Goal: Information Seeking & Learning: Learn about a topic

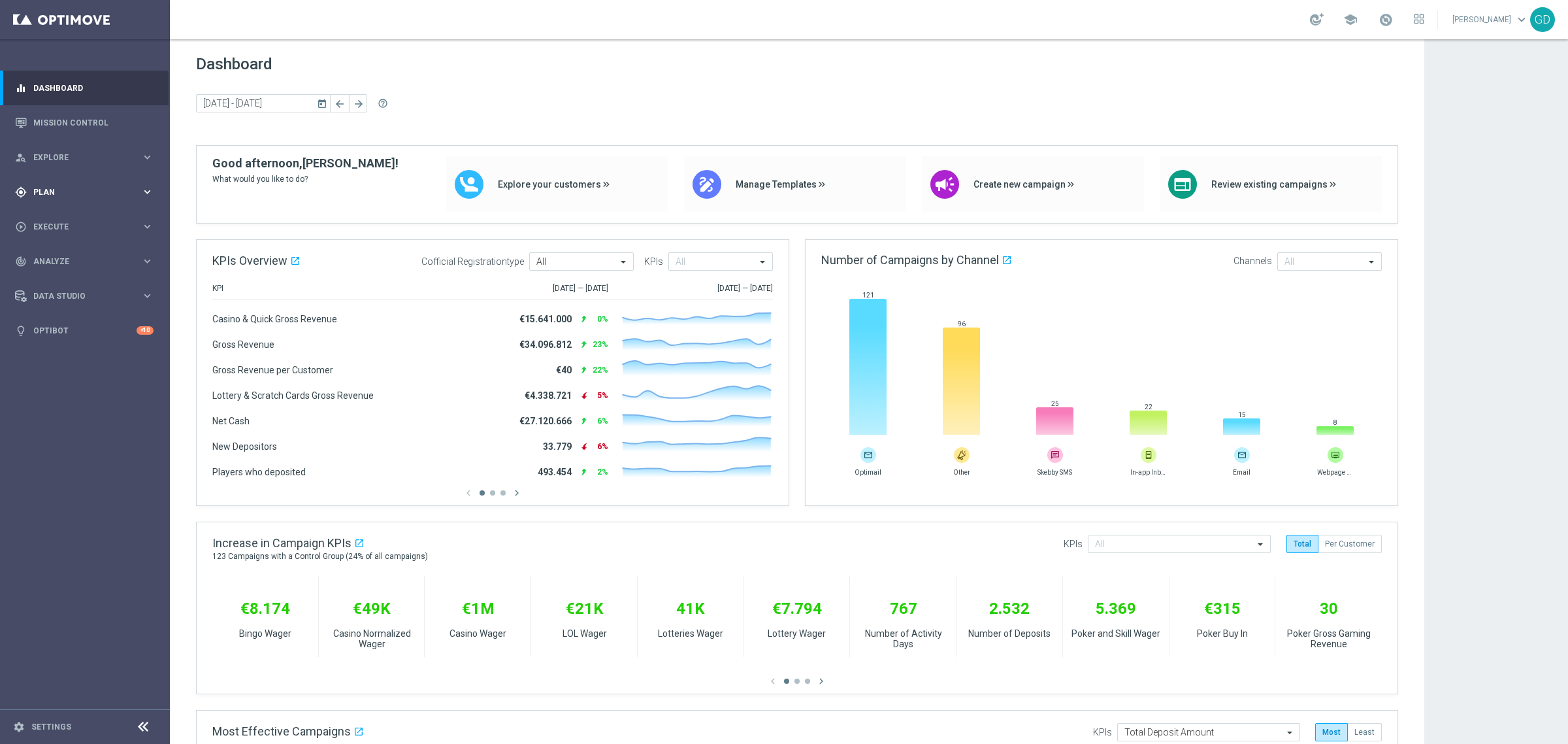
click at [44, 189] on span "Plan" at bounding box center [87, 191] width 108 height 8
click at [54, 214] on link "Target Groups" at bounding box center [85, 219] width 102 height 10
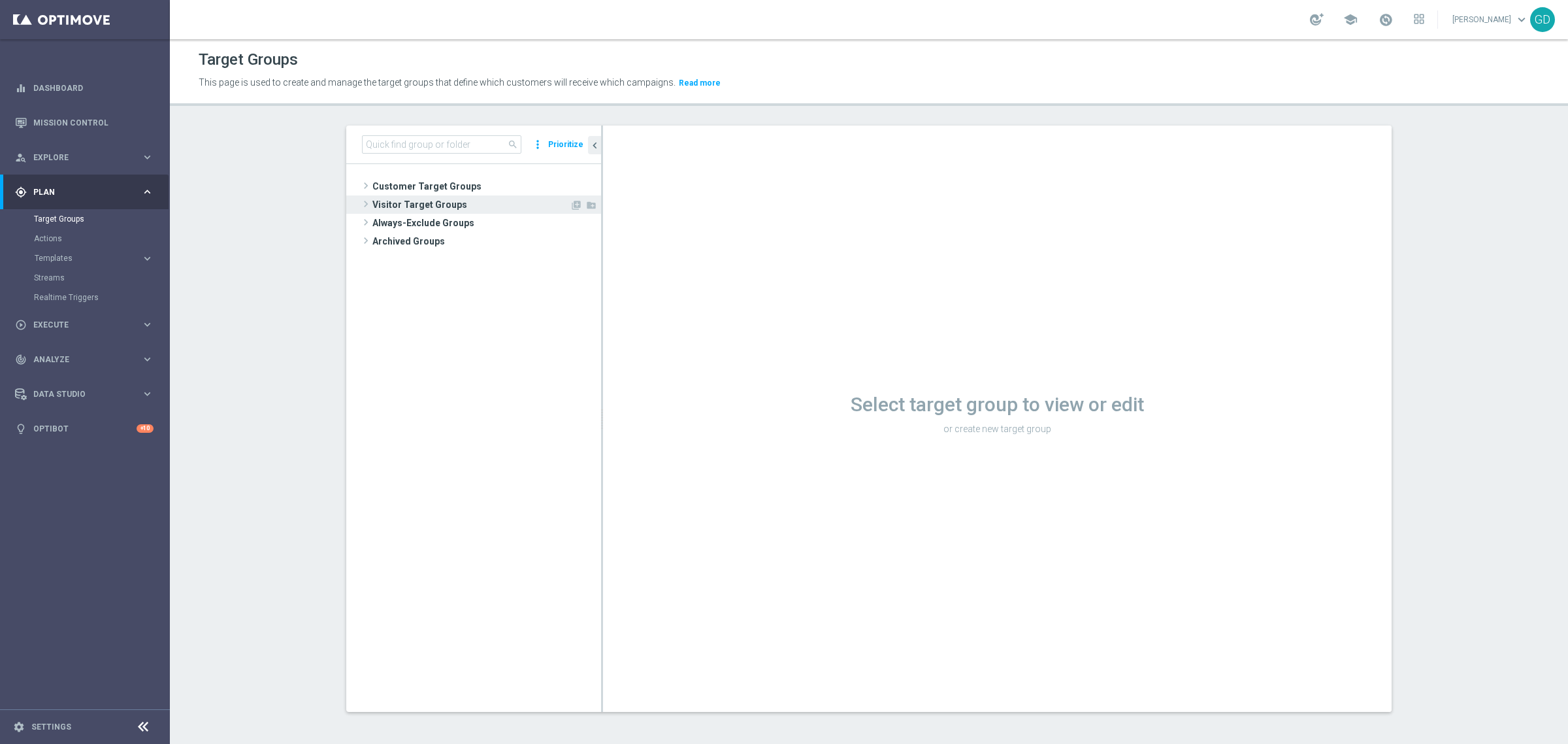
click at [429, 209] on span "Visitor Target Groups" at bounding box center [471, 204] width 197 height 19
click at [430, 214] on div "Visitor Target Groups library_add create_new_folder insert_drive_file Converted…" at bounding box center [480, 223] width 241 height 55
click at [426, 207] on span "Visitor Target Groups" at bounding box center [471, 204] width 197 height 19
click at [425, 191] on span "Customer Target Groups" at bounding box center [471, 186] width 197 height 19
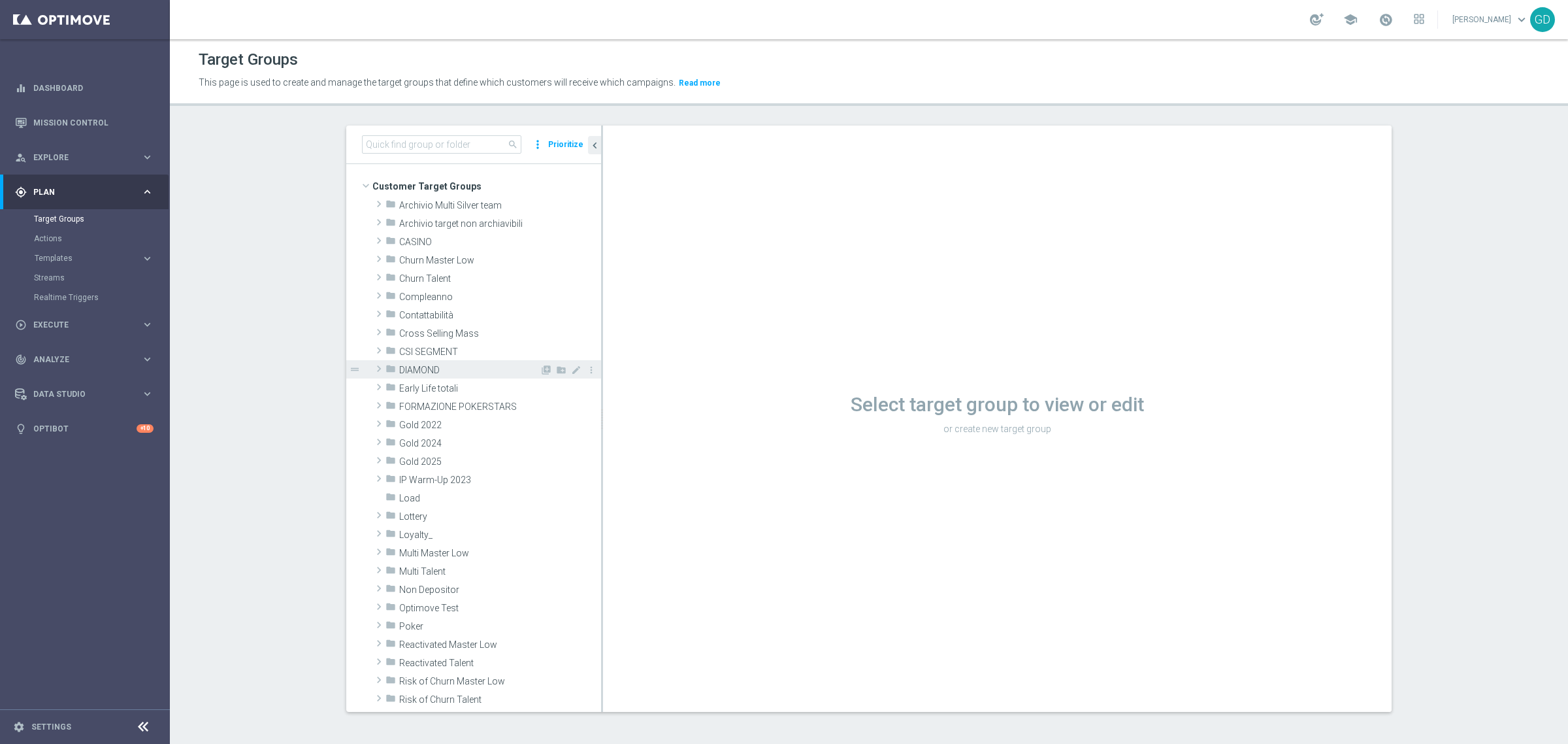
click at [422, 368] on span "DIAMOND" at bounding box center [469, 370] width 140 height 11
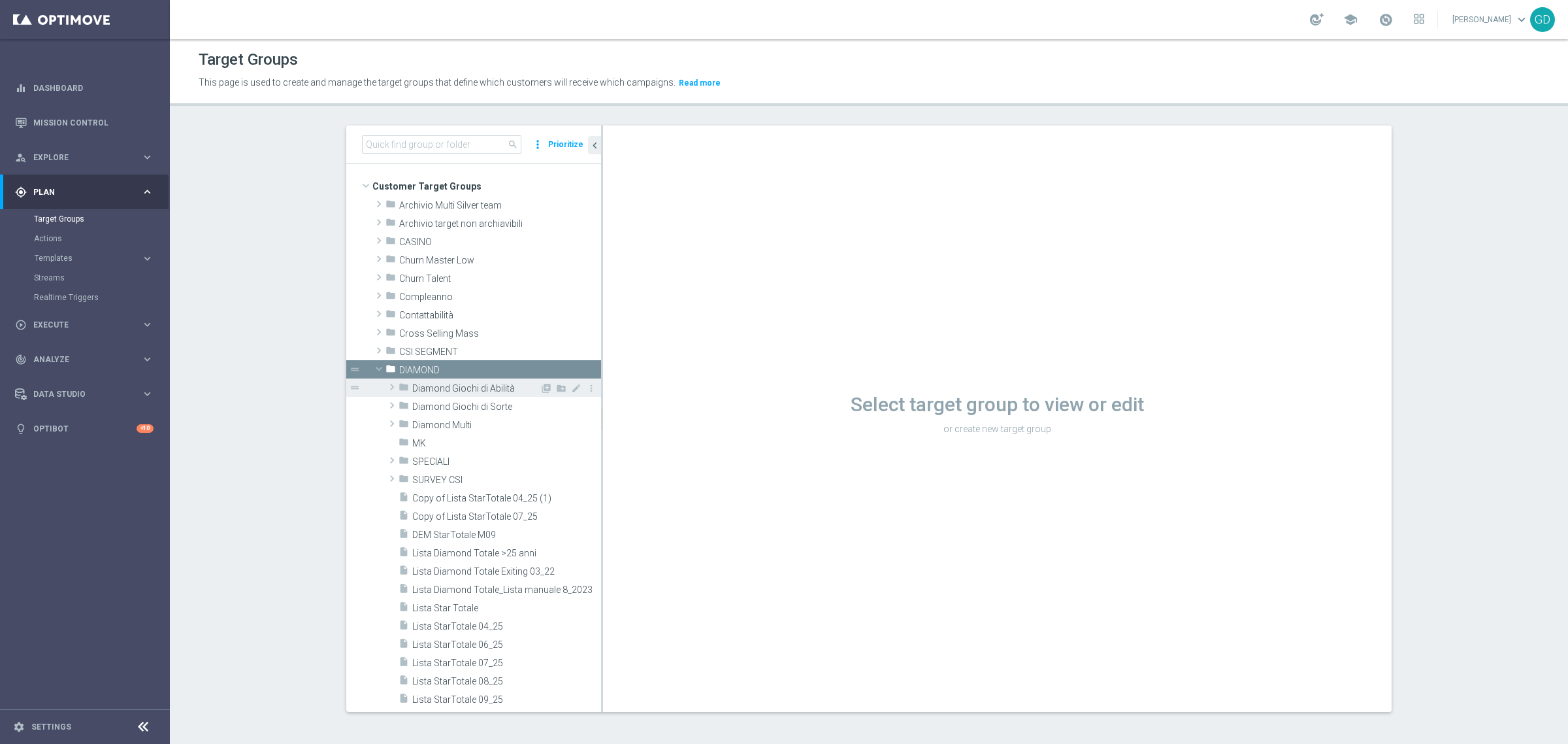
click at [461, 385] on span "Diamond Giochi di Abilità" at bounding box center [475, 388] width 127 height 11
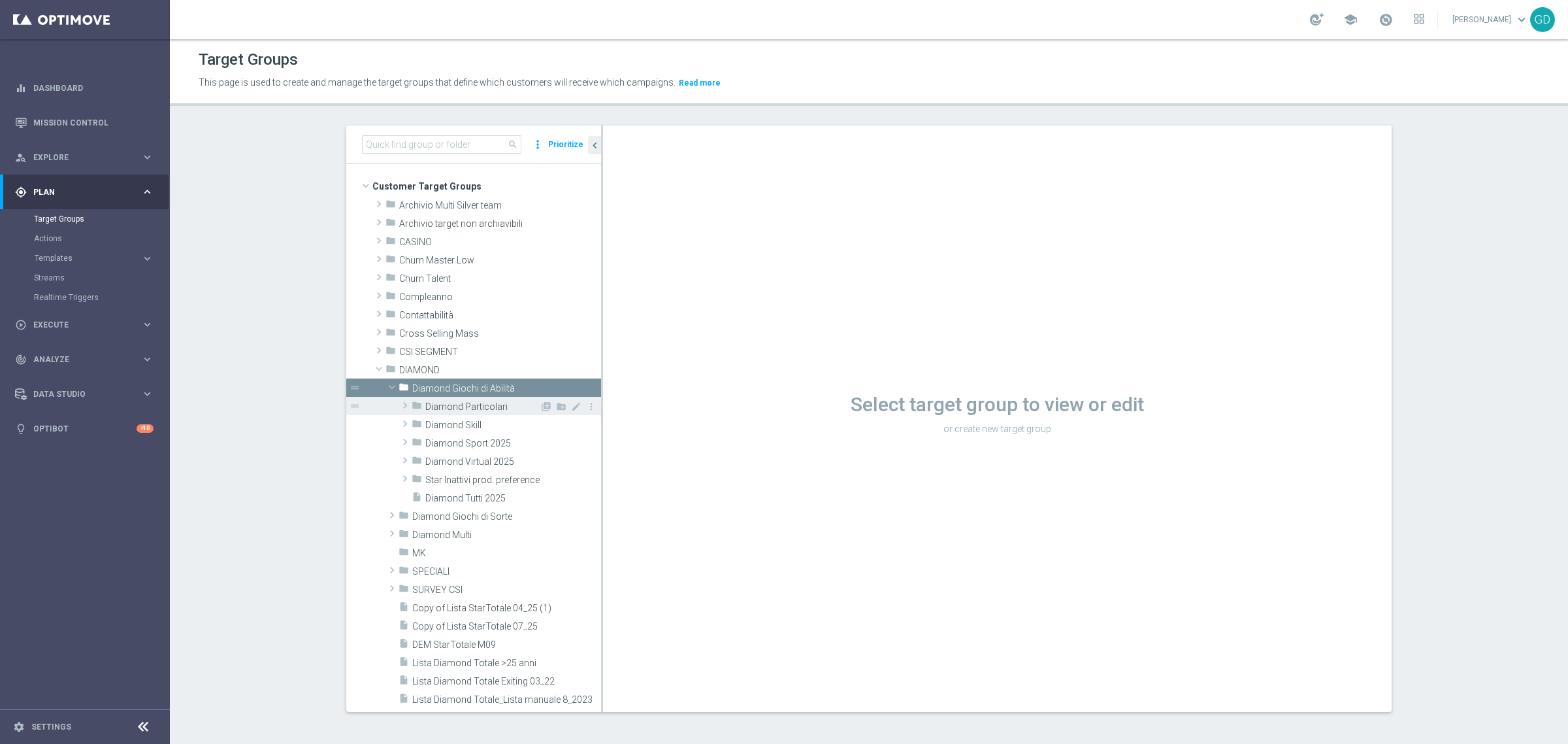
click at [449, 407] on span "Diamond Particolari" at bounding box center [482, 407] width 114 height 11
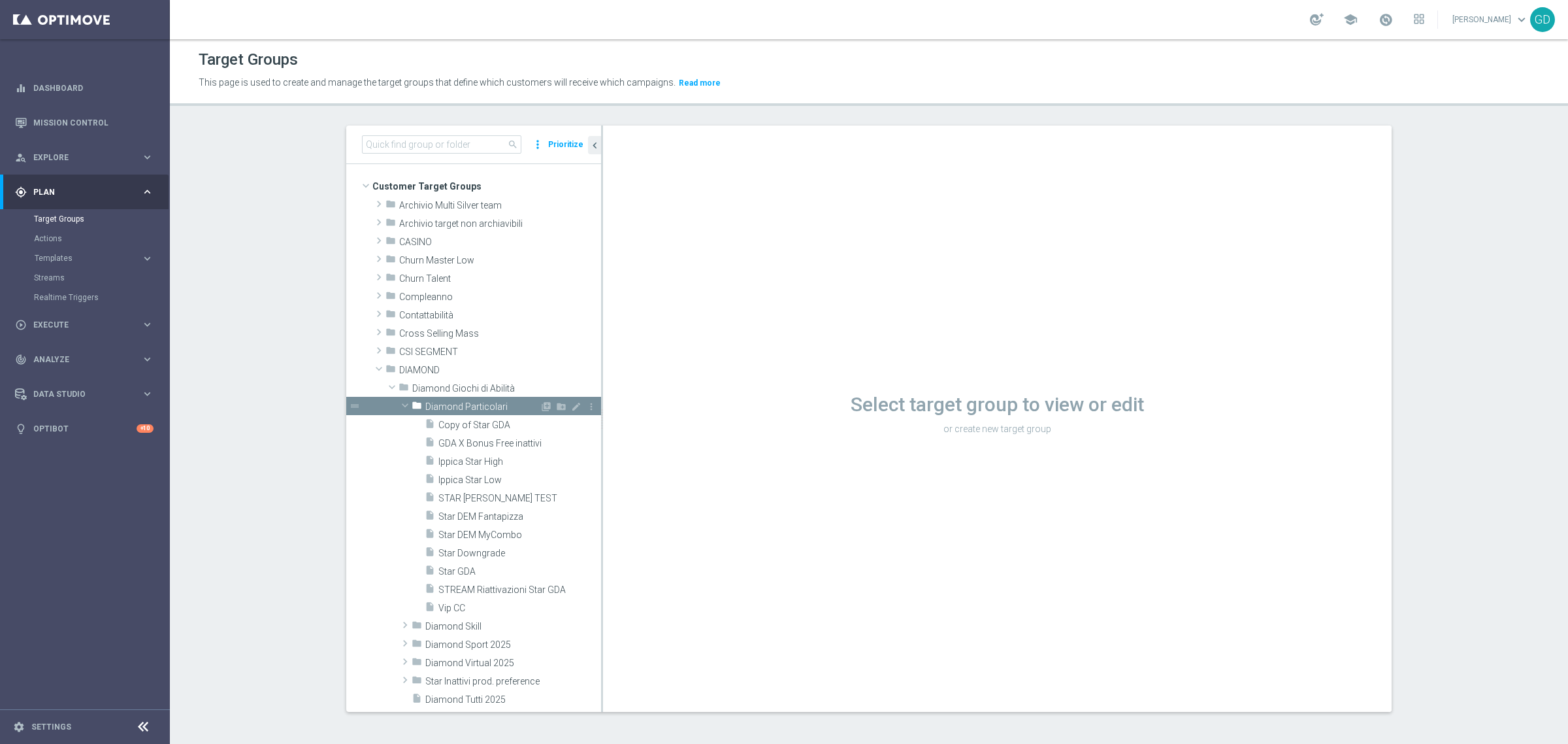
click at [455, 403] on span "Diamond Particolari" at bounding box center [482, 407] width 114 height 11
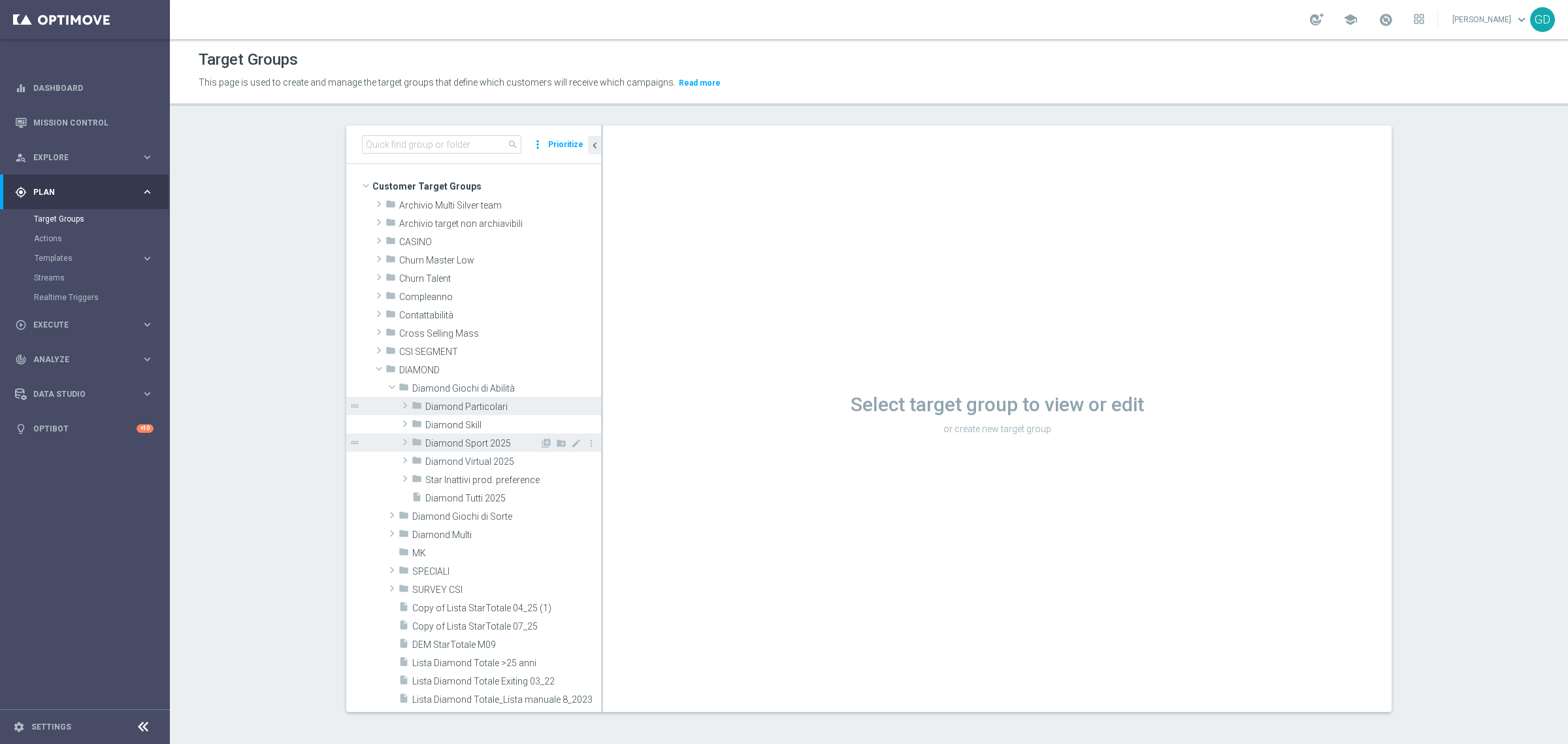
click at [465, 445] on span "Diamond Sport 2025" at bounding box center [482, 443] width 114 height 11
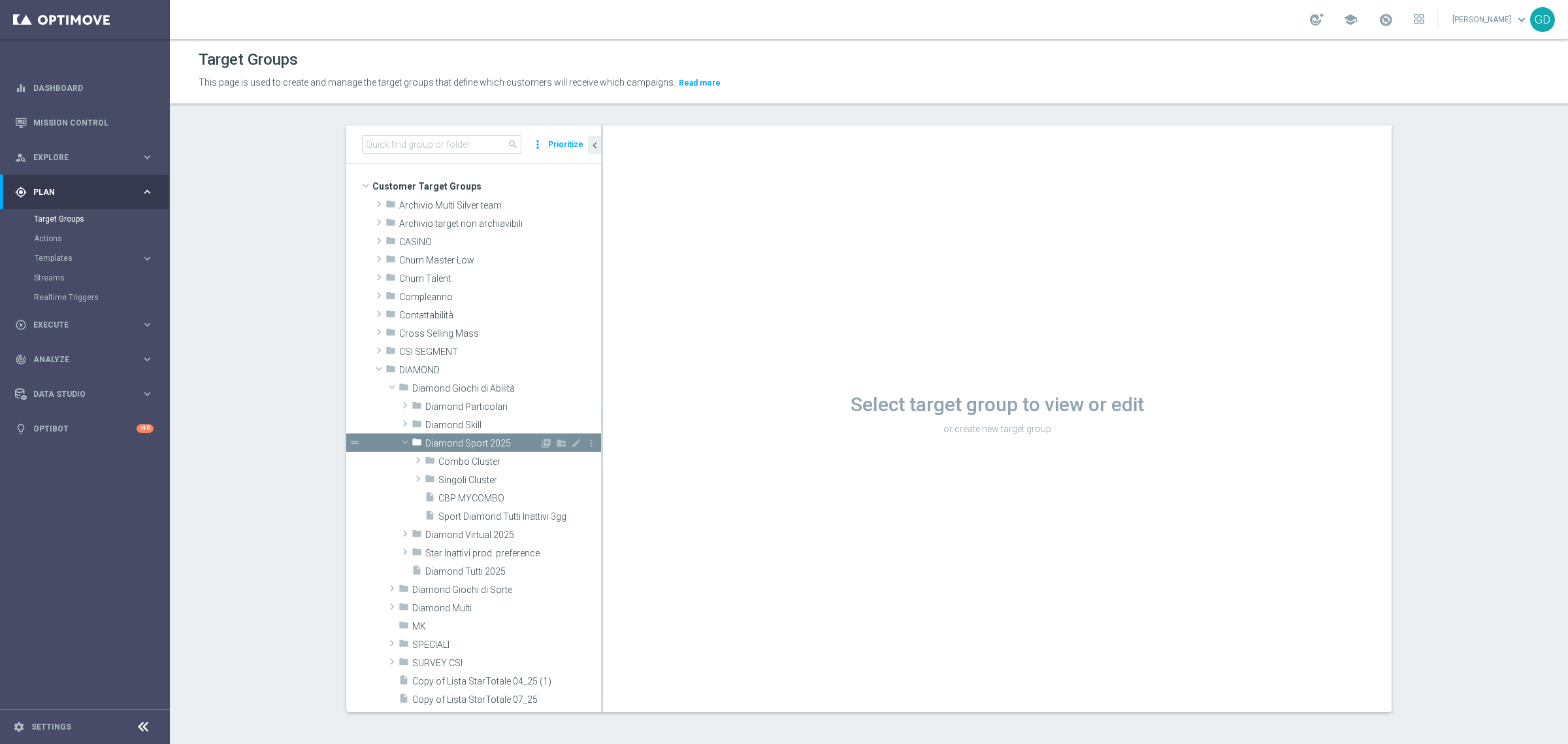
click at [465, 445] on span "Diamond Sport 2025" at bounding box center [482, 443] width 114 height 11
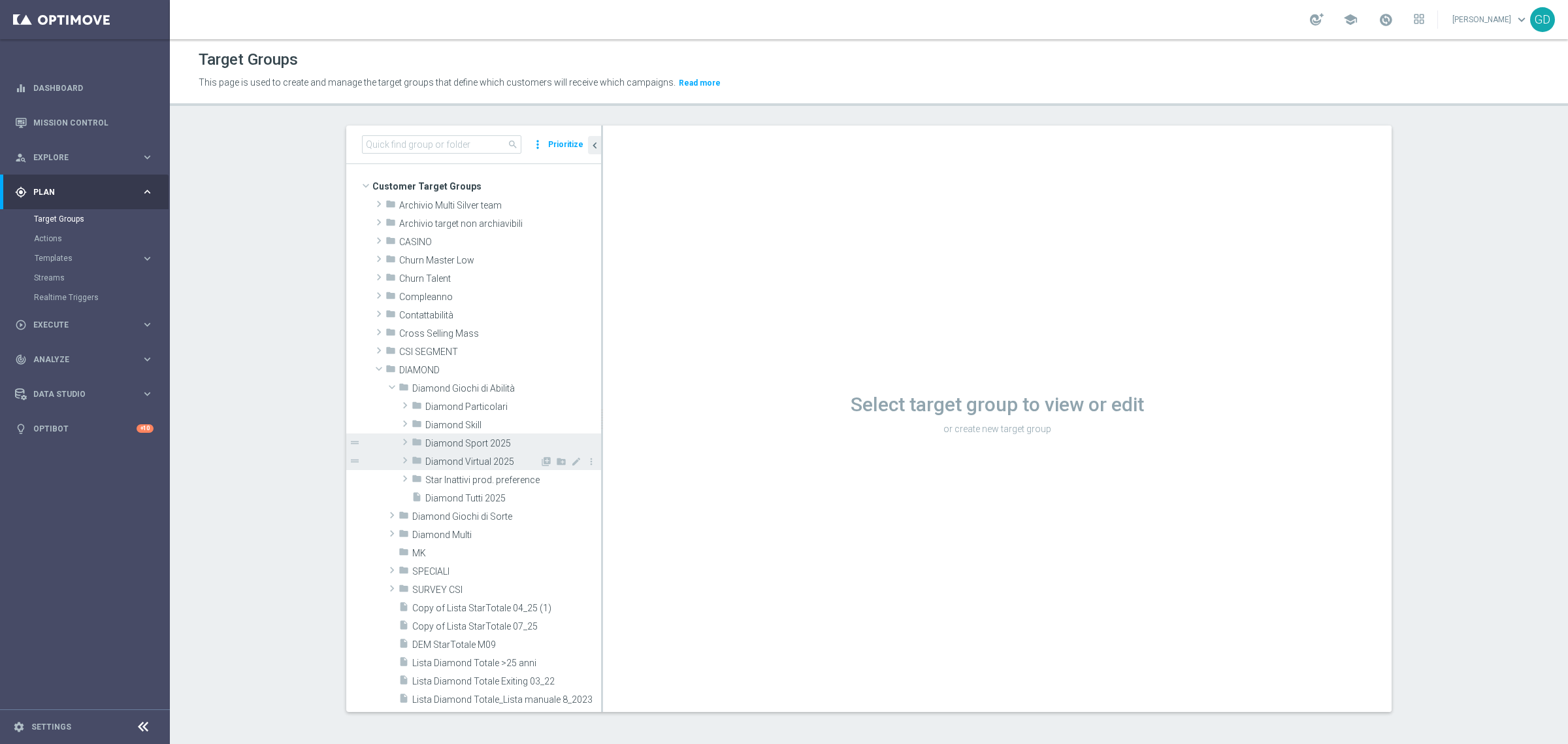
click at [468, 456] on span "Diamond Virtual 2025" at bounding box center [482, 462] width 114 height 11
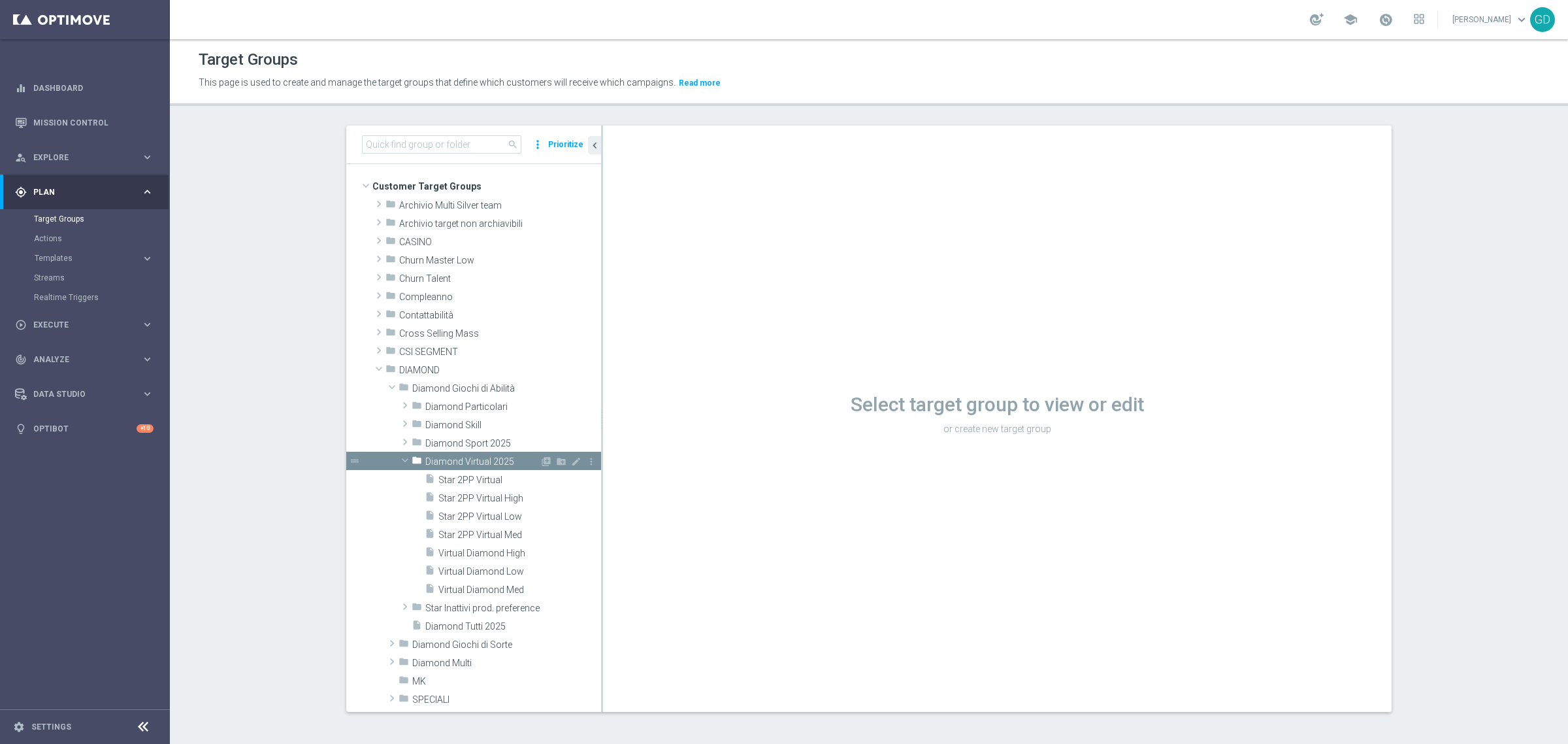
click at [467, 456] on span "Diamond Virtual 2025" at bounding box center [482, 462] width 114 height 11
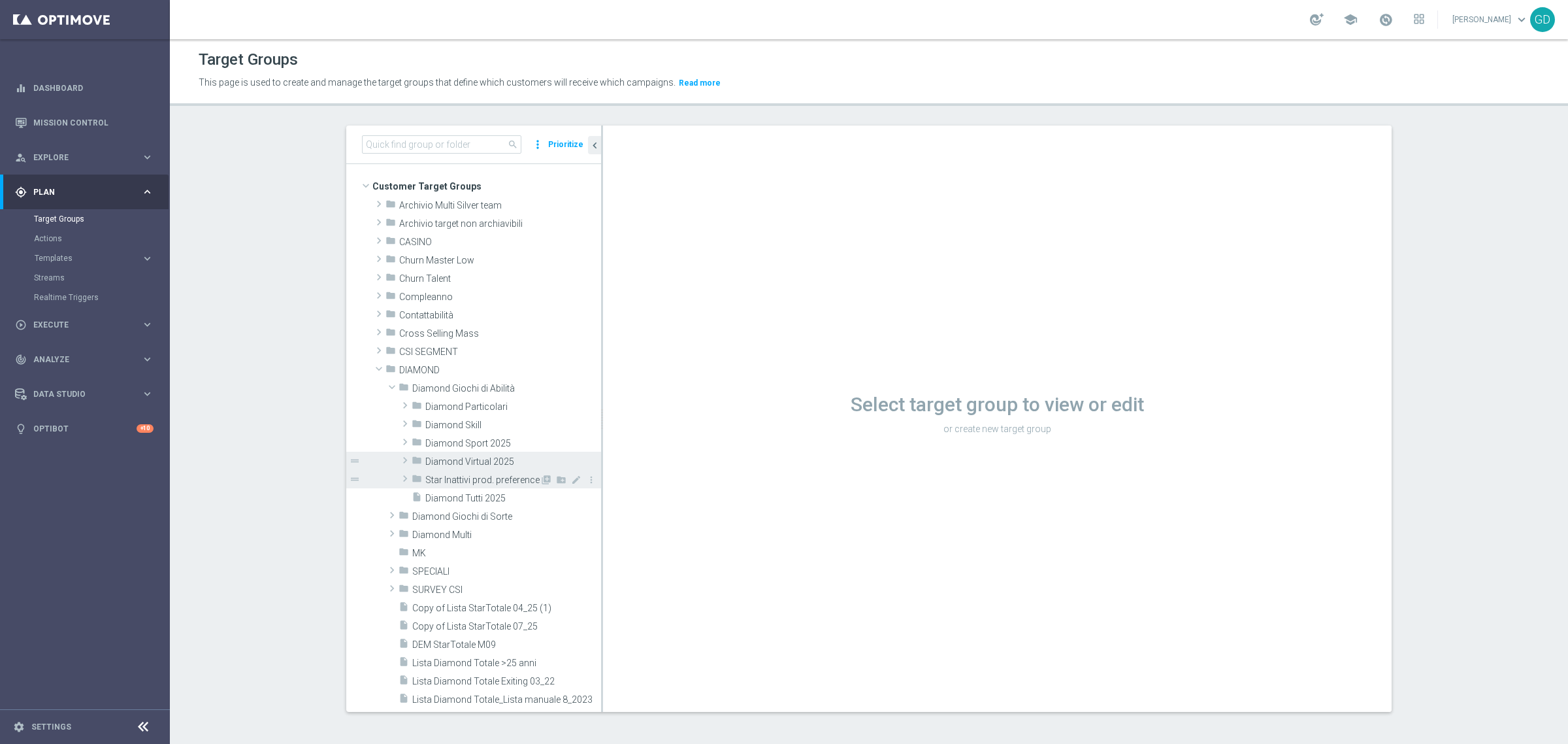
click at [460, 478] on span "Star Inattivi prod. preference" at bounding box center [482, 480] width 114 height 11
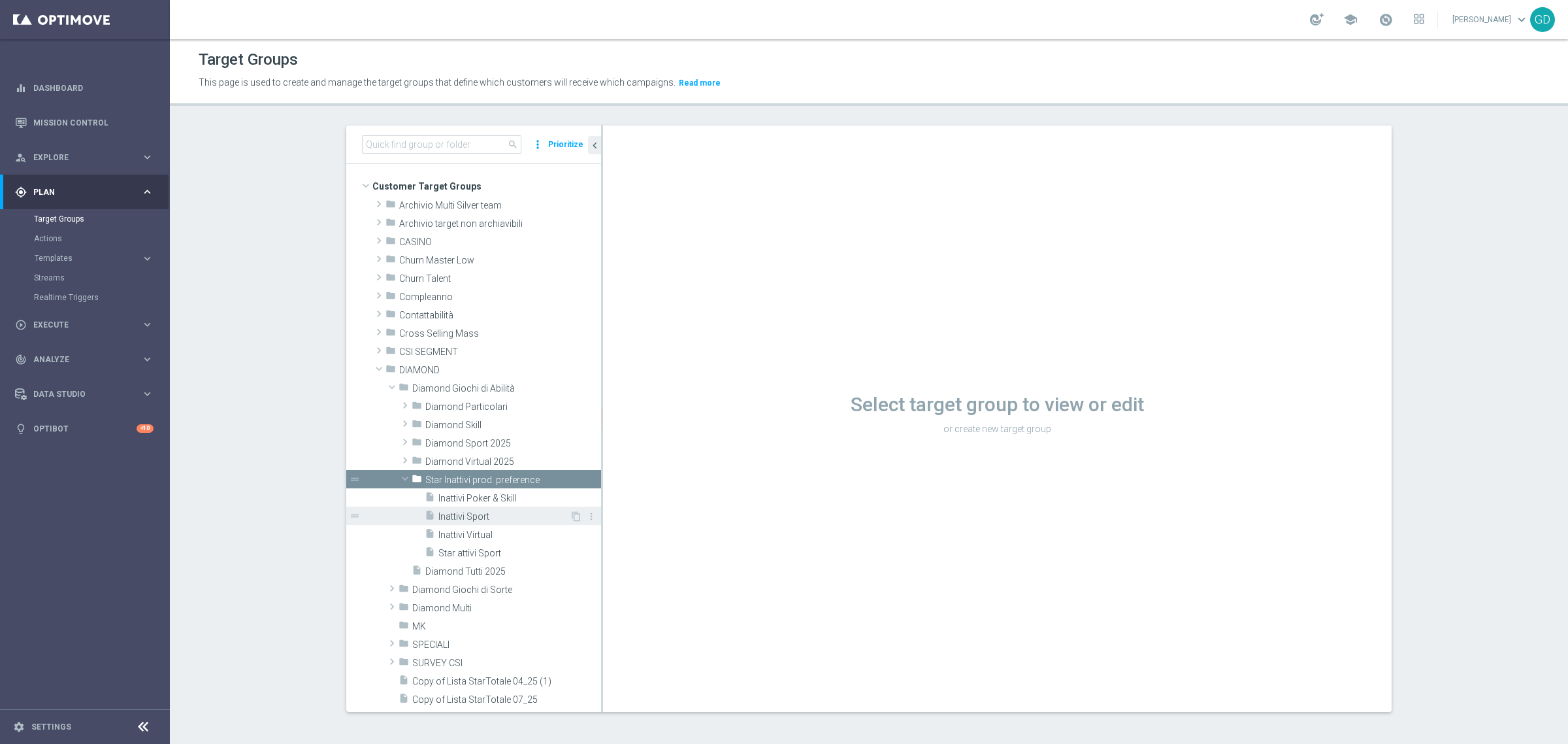
click at [452, 515] on span "Inattivi Sport" at bounding box center [504, 517] width 131 height 11
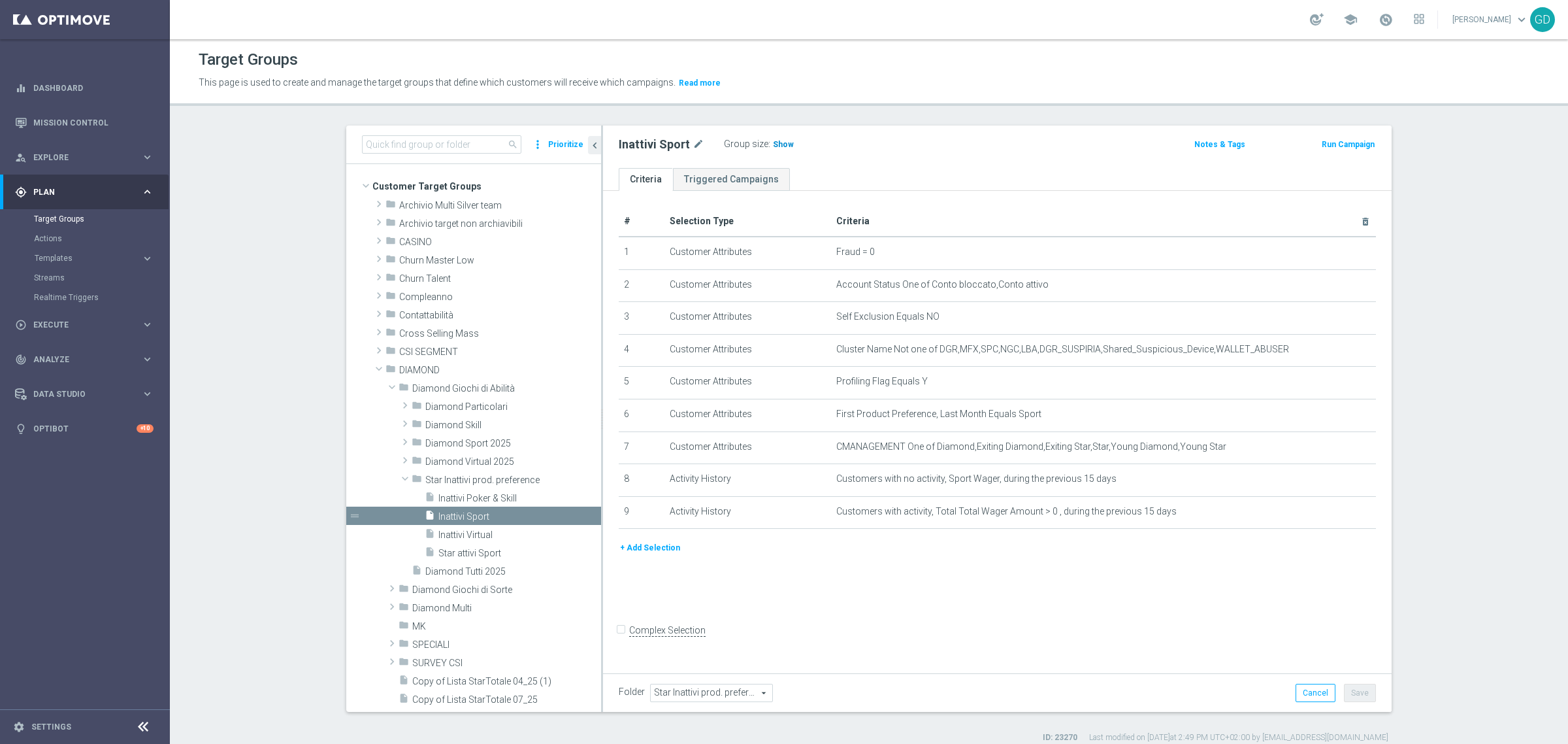
click at [773, 145] on span "Show" at bounding box center [783, 144] width 21 height 9
click at [773, 146] on span "16" at bounding box center [779, 146] width 12 height 12
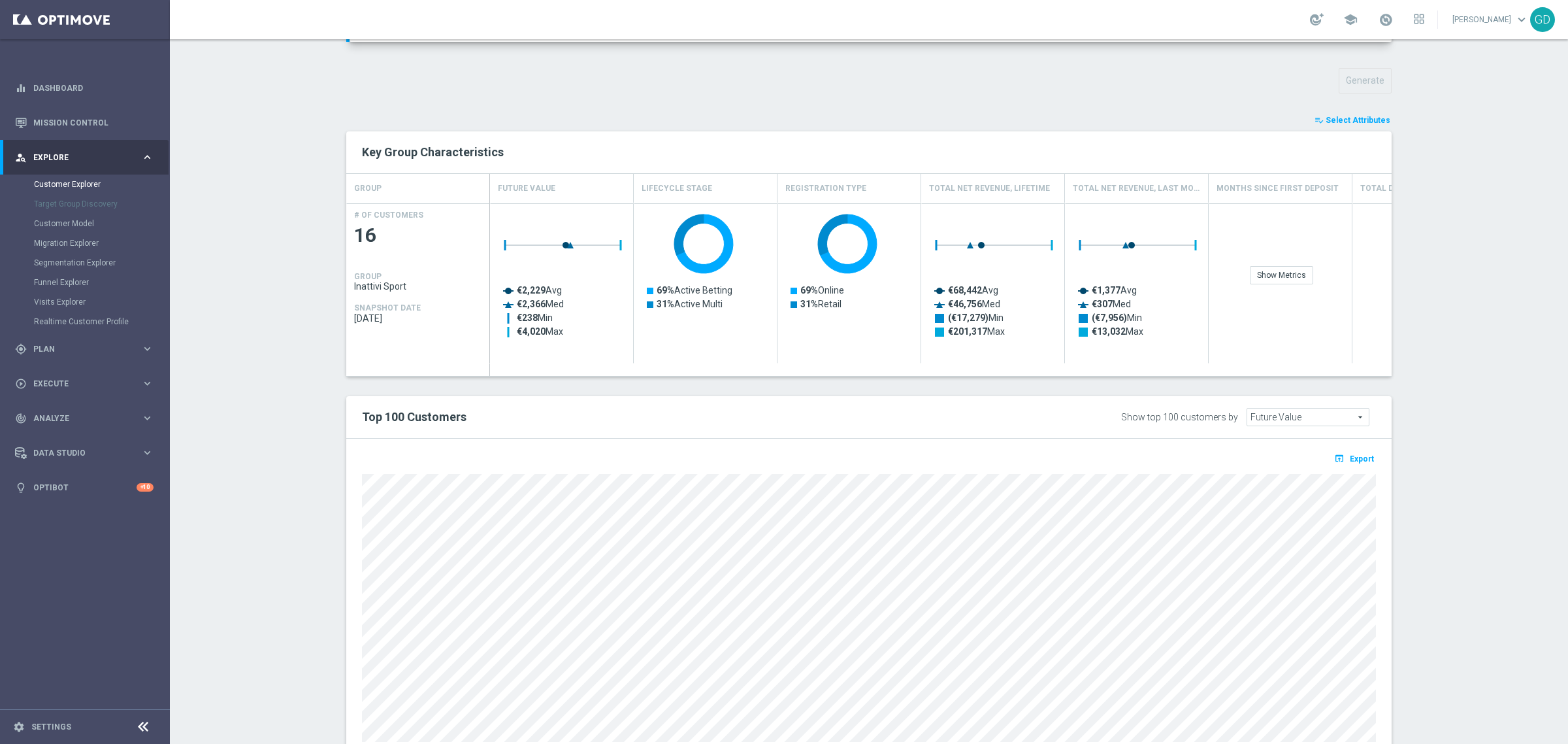
scroll to position [449, 0]
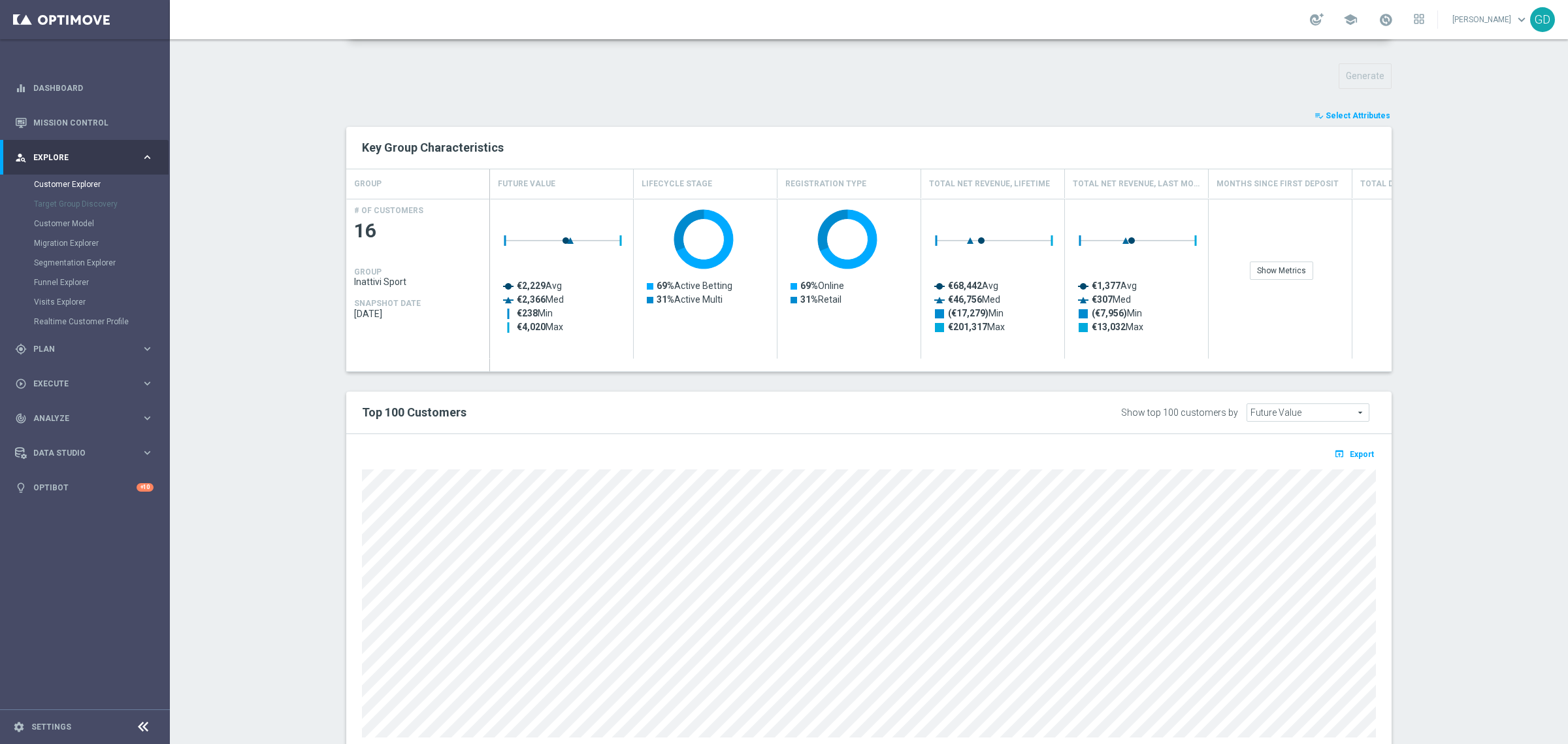
click at [1349, 118] on span "Select Attributes" at bounding box center [1358, 115] width 65 height 9
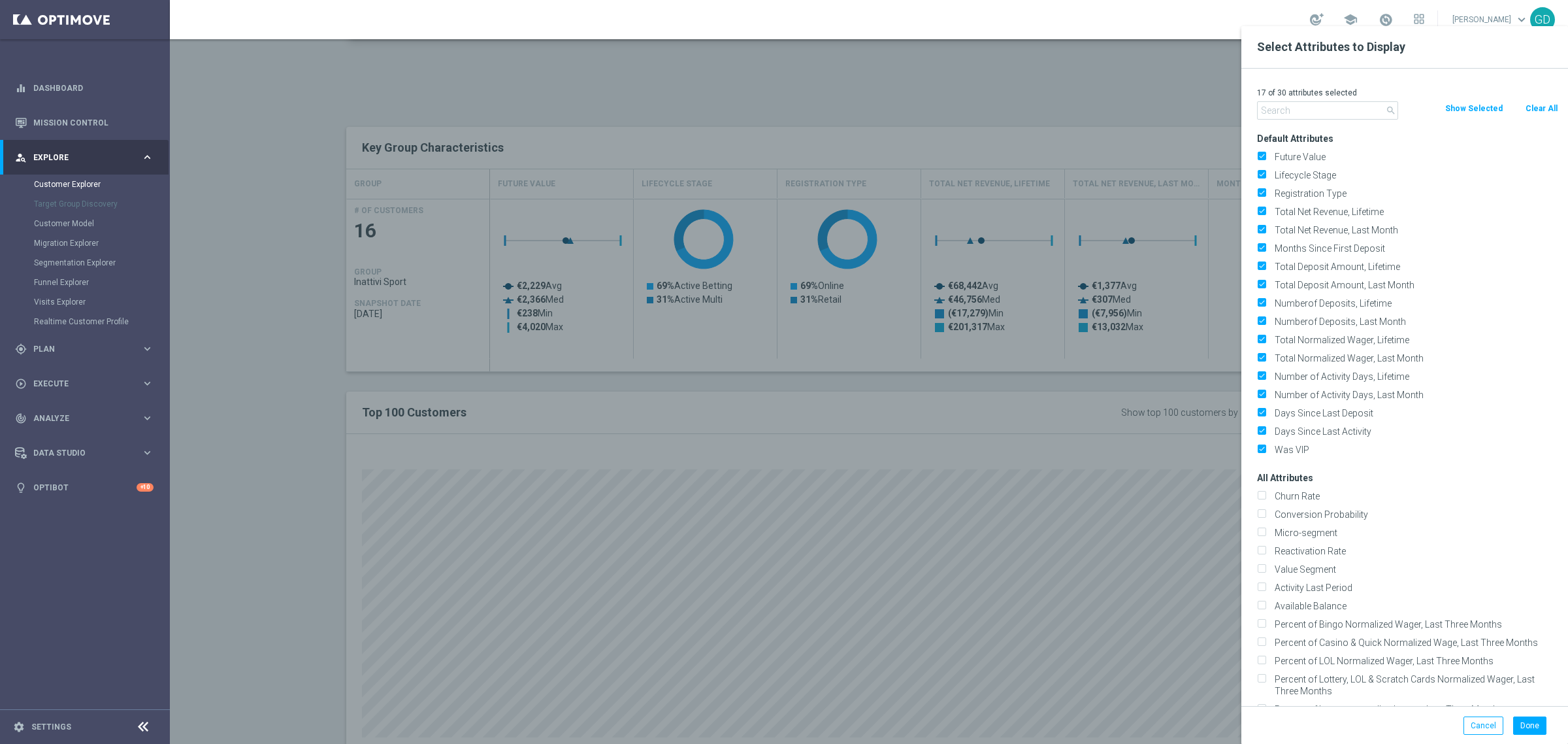
click at [1532, 108] on button "Clear All" at bounding box center [1541, 108] width 34 height 14
checkbox input "false"
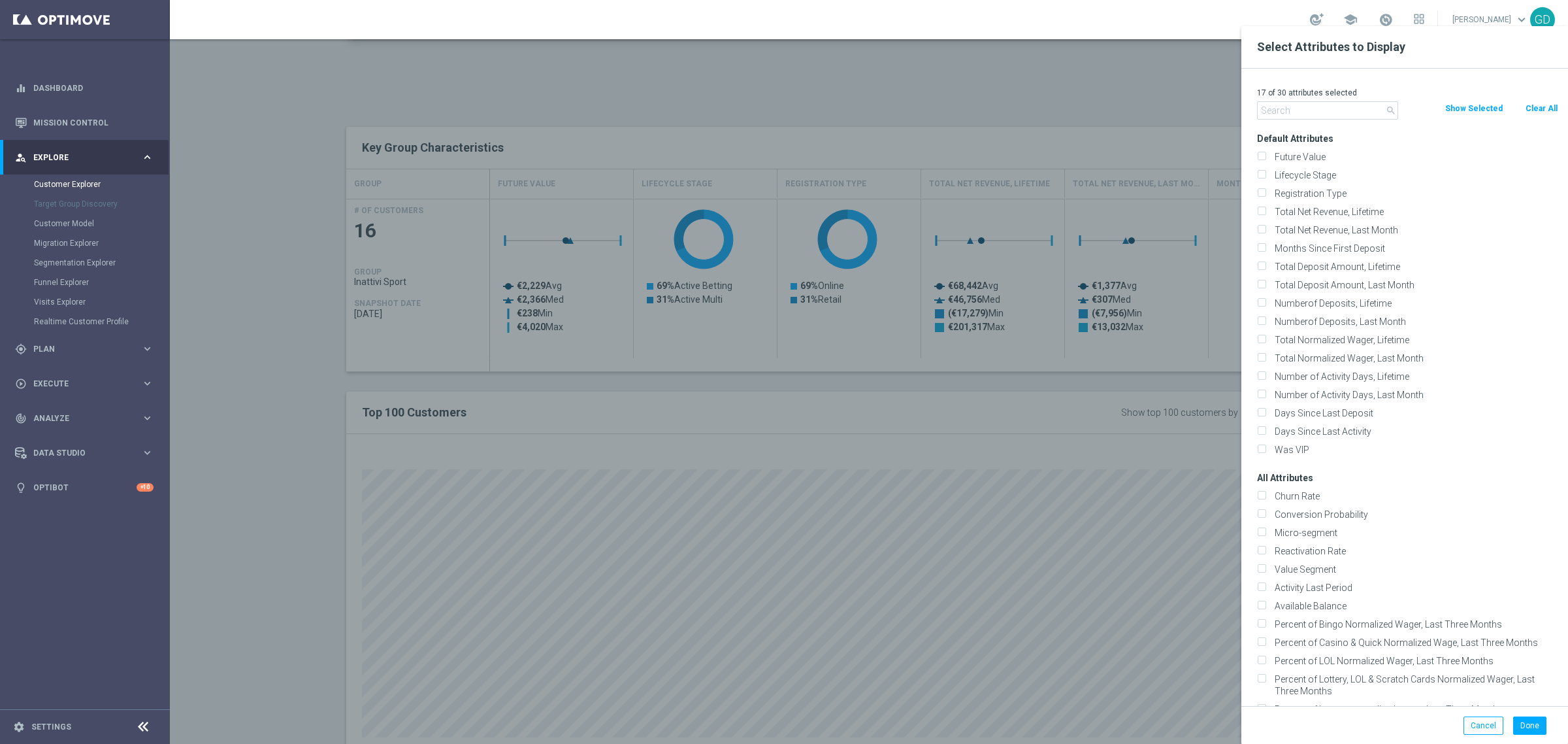
checkbox input "false"
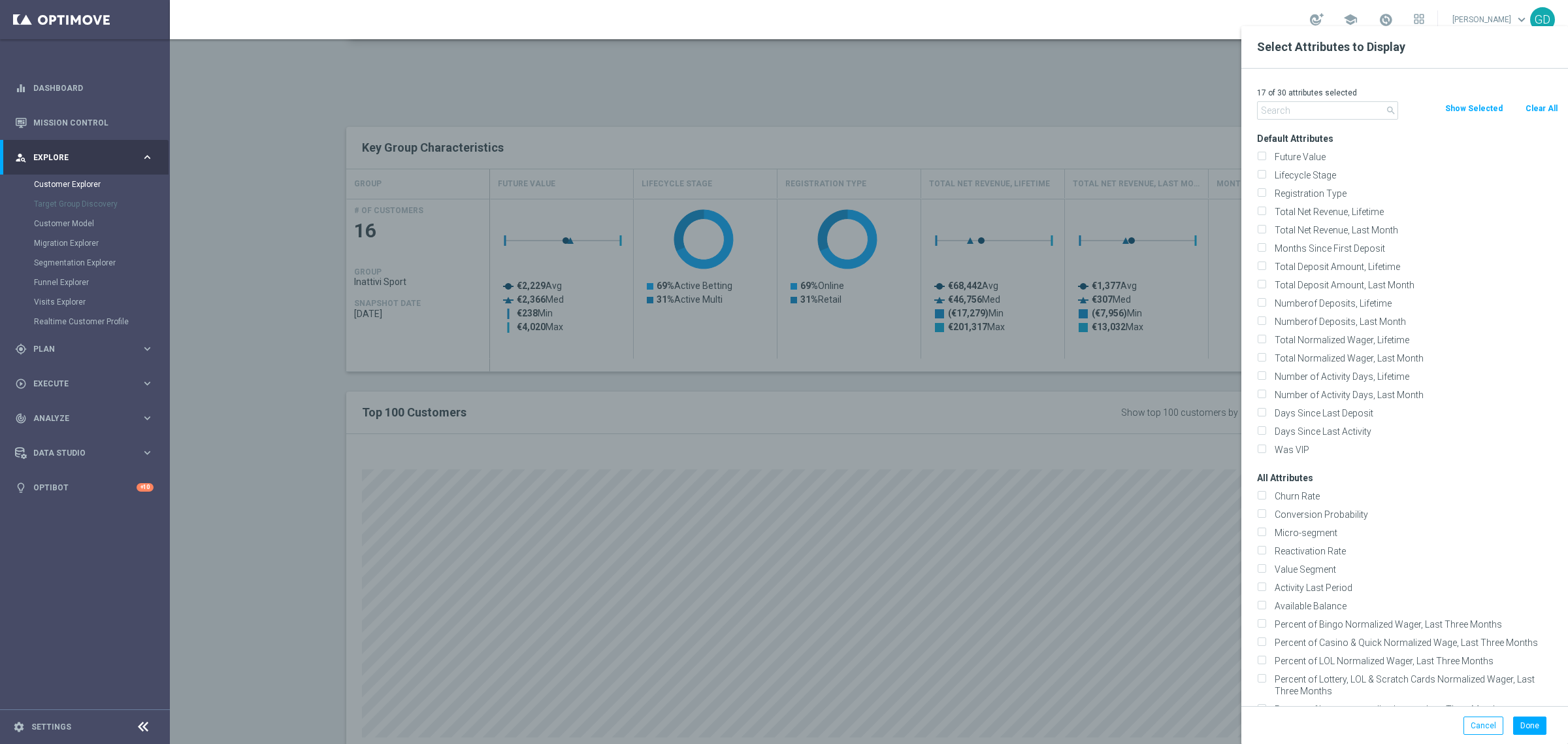
checkbox input "false"
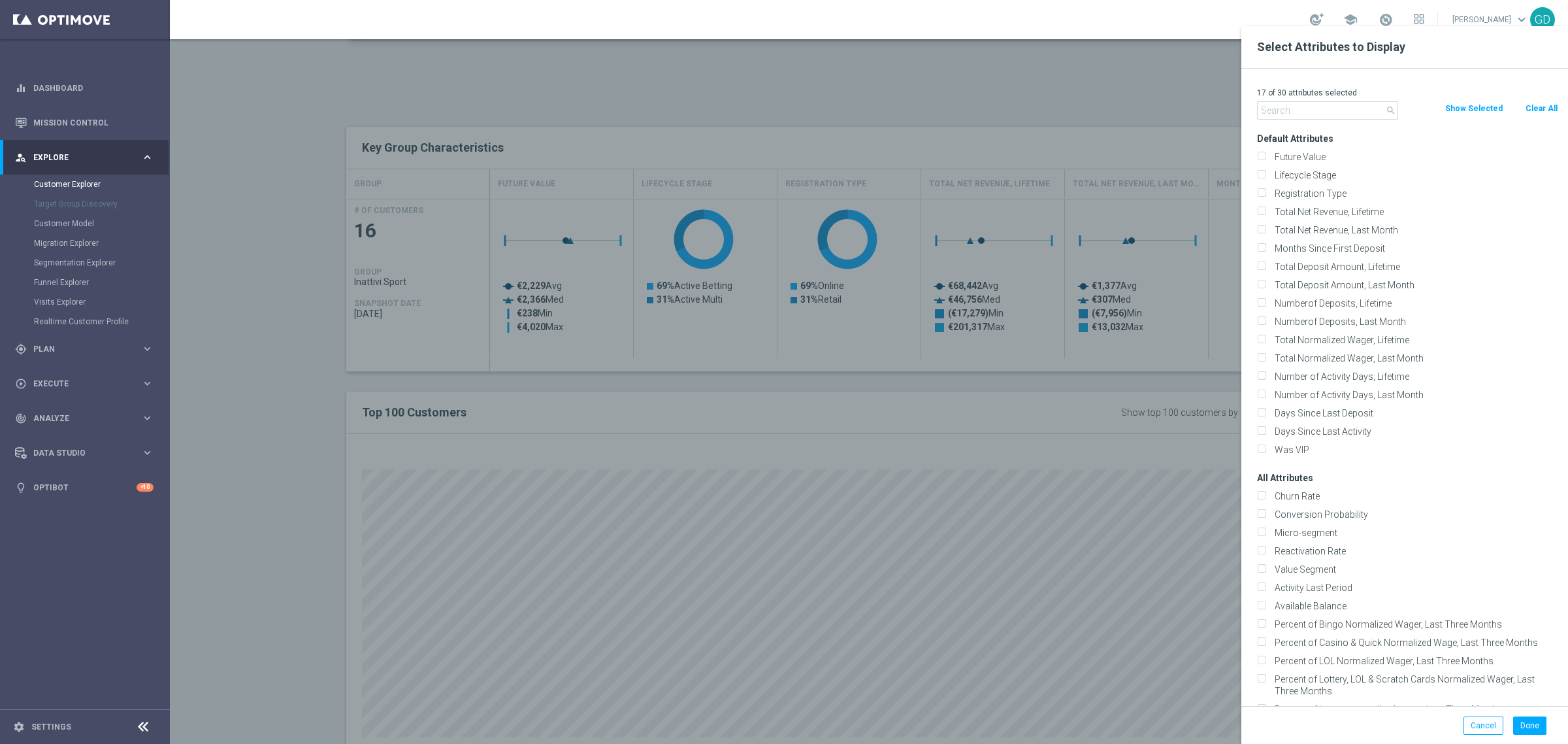
checkbox input "false"
click at [1334, 109] on input "text" at bounding box center [1327, 110] width 141 height 19
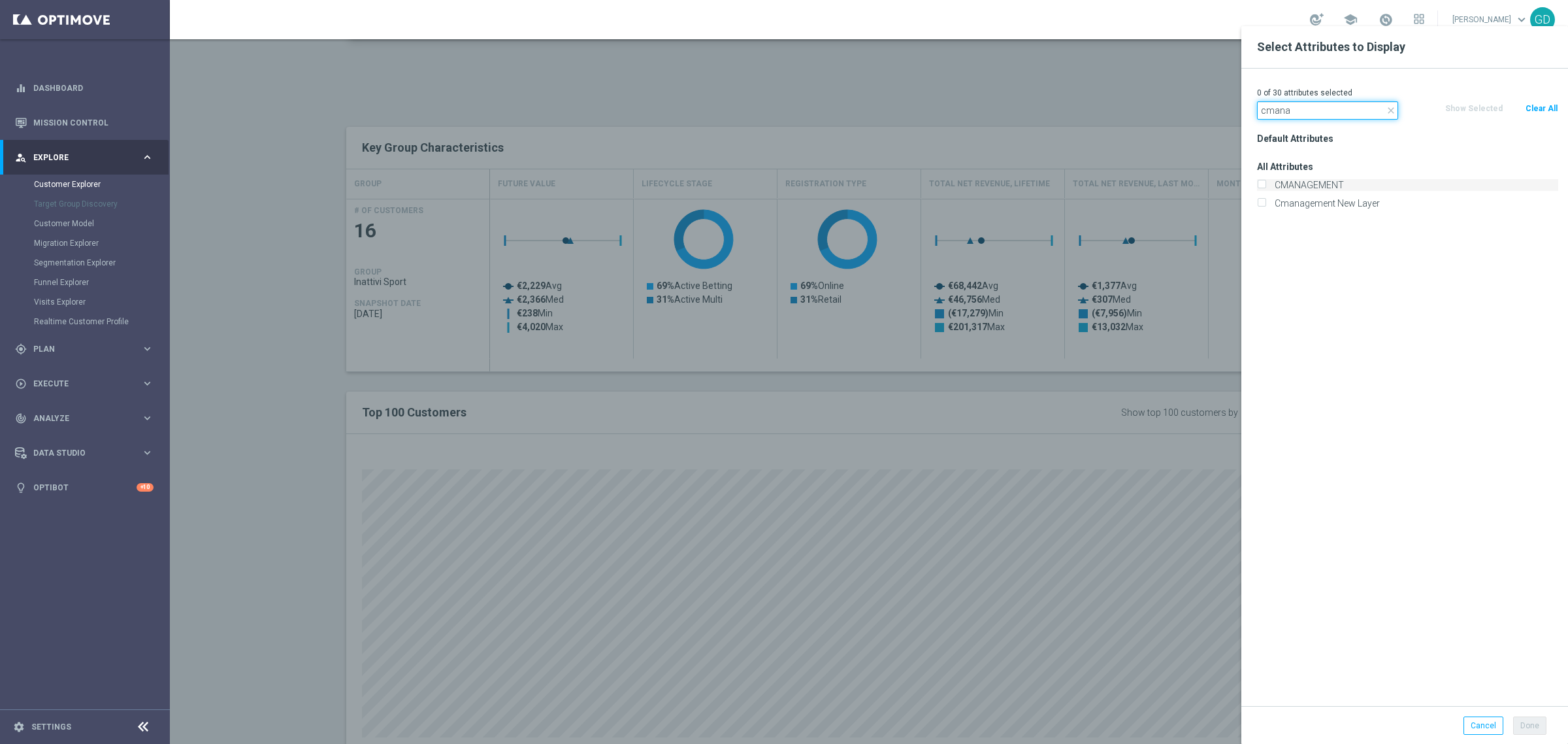
type input "cmana"
click at [1259, 183] on input "CMANAGEMENT" at bounding box center [1261, 187] width 8 height 8
checkbox input "true"
click at [1534, 729] on button "Done" at bounding box center [1529, 725] width 33 height 19
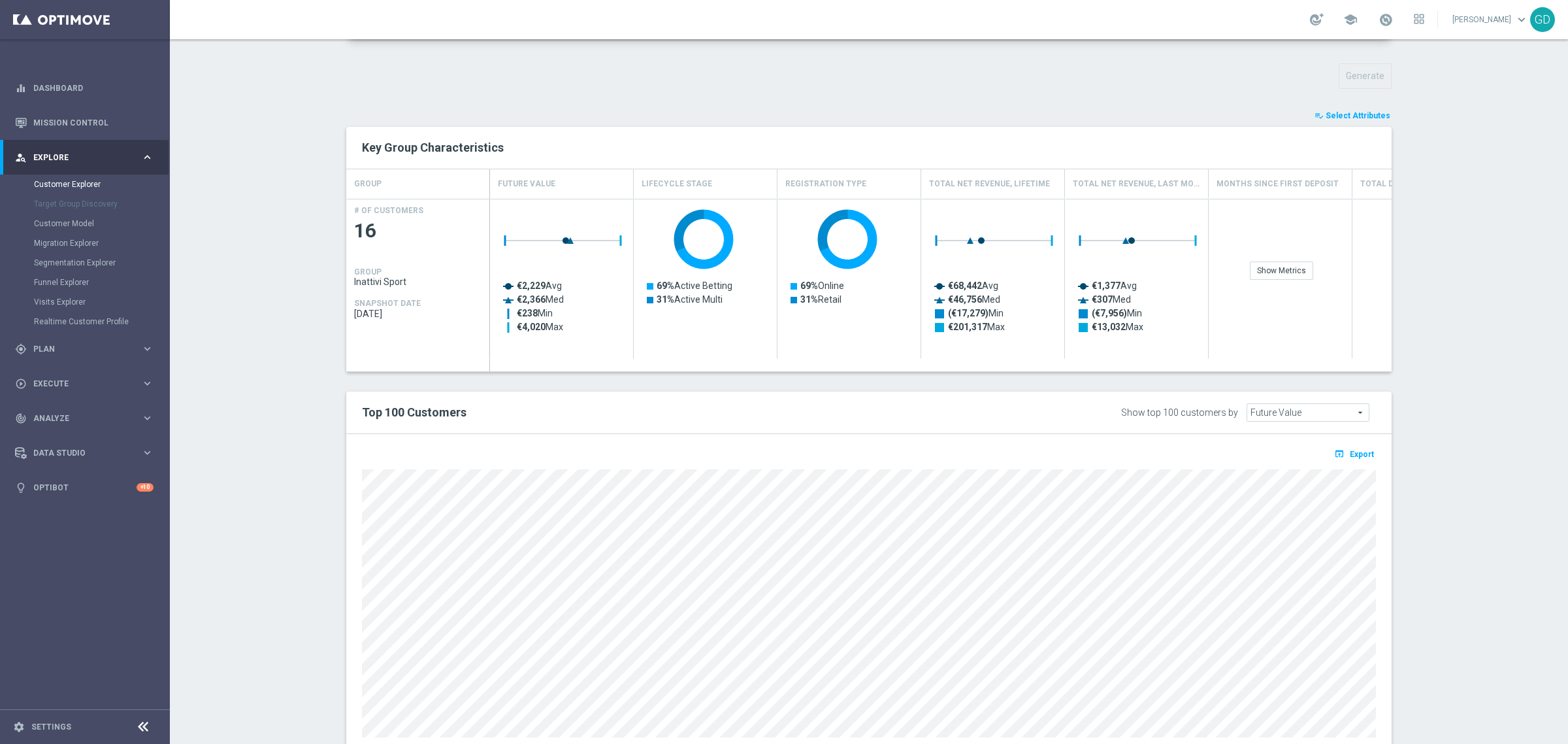
type input "Search"
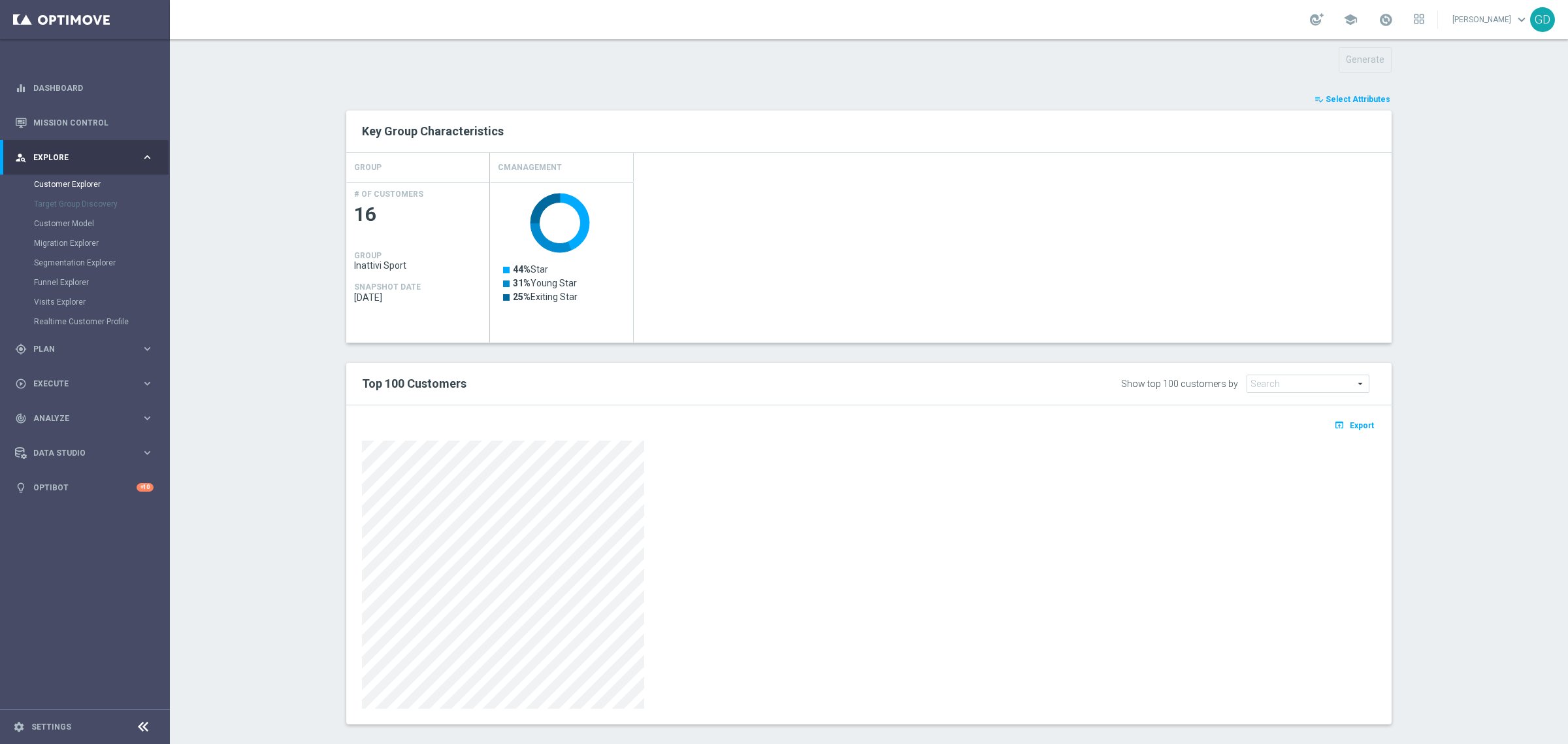
scroll to position [479, 0]
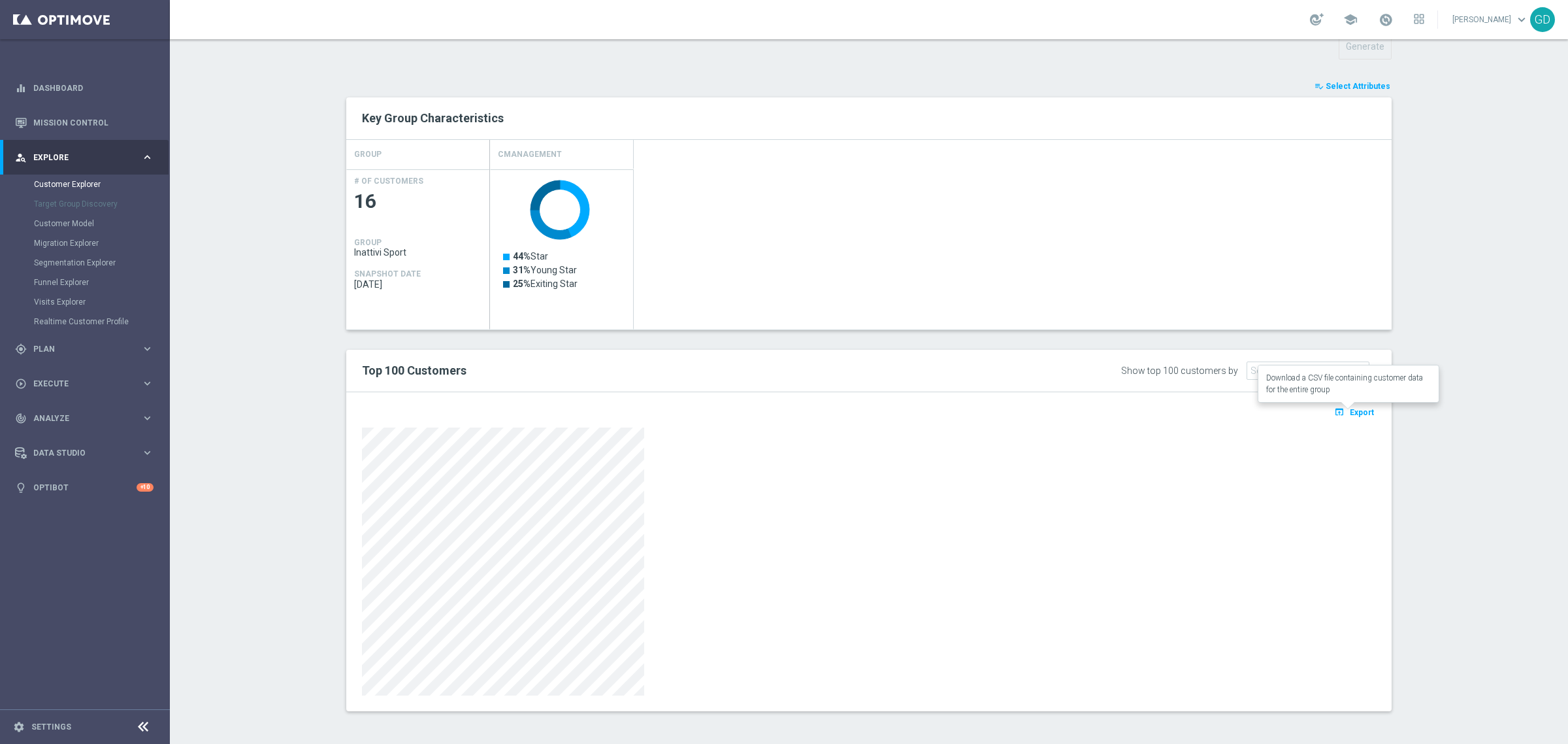
click at [1357, 416] on span "Export" at bounding box center [1362, 412] width 24 height 9
